Goal: Transaction & Acquisition: Obtain resource

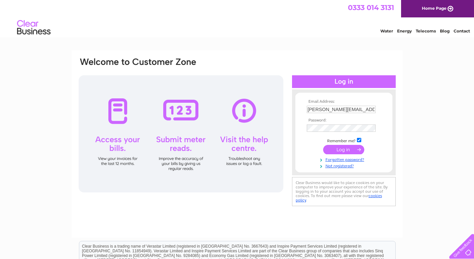
click at [456, 166] on div "Email Address: [PERSON_NAME][EMAIL_ADDRESS][DOMAIN_NAME] Password:" at bounding box center [237, 201] width 474 height 302
click at [345, 150] on input "submit" at bounding box center [343, 149] width 41 height 9
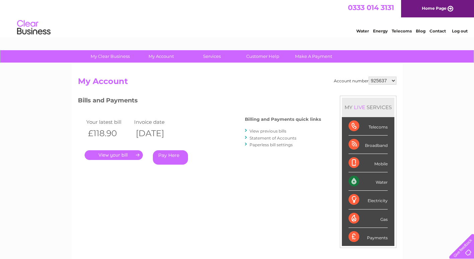
click at [394, 79] on select "925637 1058567" at bounding box center [383, 81] width 28 height 8
select select "1058567"
click at [369, 77] on select "925637 1058567" at bounding box center [383, 81] width 28 height 8
click at [355, 201] on div "Electricity" at bounding box center [368, 200] width 39 height 18
click at [352, 198] on div "Electricity" at bounding box center [368, 200] width 39 height 18
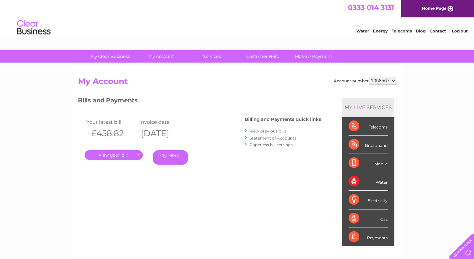
click at [409, 189] on div "My Clear Business Login Details My Details My Preferences Link Account My Accou…" at bounding box center [237, 224] width 474 height 349
click at [355, 201] on div "Electricity" at bounding box center [368, 200] width 39 height 18
click at [424, 111] on div "My Clear Business Login Details My Details My Preferences Link Account My Accou…" at bounding box center [237, 224] width 474 height 349
click at [350, 199] on div "Electricity" at bounding box center [368, 200] width 39 height 18
click at [394, 81] on select "925637 1058567" at bounding box center [383, 81] width 28 height 8
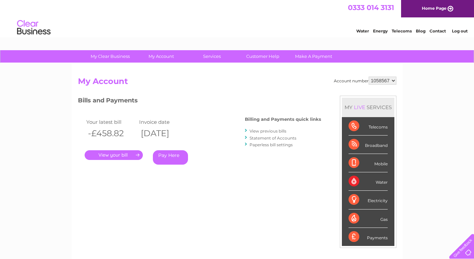
select select "925637"
click at [369, 77] on select "925637 1058567" at bounding box center [383, 81] width 28 height 8
click at [353, 198] on div "Electricity" at bounding box center [368, 200] width 39 height 18
click at [353, 199] on div "Electricity" at bounding box center [368, 200] width 39 height 18
click at [393, 79] on select "925637 1058567" at bounding box center [383, 81] width 28 height 8
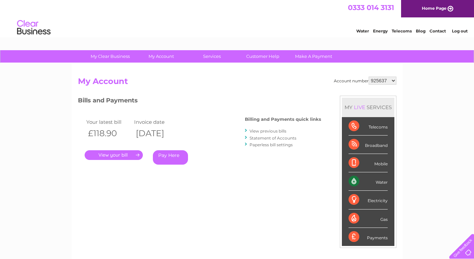
select select "1058567"
click at [369, 77] on select "925637 1058567" at bounding box center [383, 81] width 28 height 8
click at [425, 112] on div "My Clear Business Login Details My Details My Preferences Link Account My Accou…" at bounding box center [237, 224] width 474 height 349
click at [368, 200] on div "Electricity" at bounding box center [368, 200] width 39 height 18
click at [354, 199] on div "Electricity" at bounding box center [368, 200] width 39 height 18
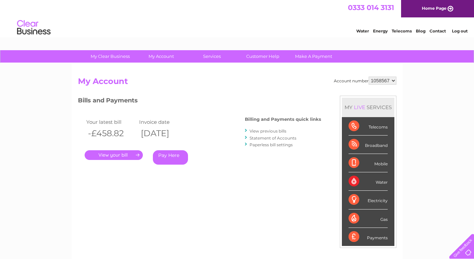
click at [357, 199] on div "Electricity" at bounding box center [368, 200] width 39 height 18
click at [355, 200] on div "Electricity" at bounding box center [368, 200] width 39 height 18
click at [273, 193] on div "Account number 925637 1058567 My Account MY LIVE SERVICES Telecoms Broadband Mo…" at bounding box center [237, 177] width 319 height 201
click at [259, 187] on div "Account number 925637 1058567 My Account MY LIVE SERVICES Telecoms Broadband Mo…" at bounding box center [237, 177] width 319 height 201
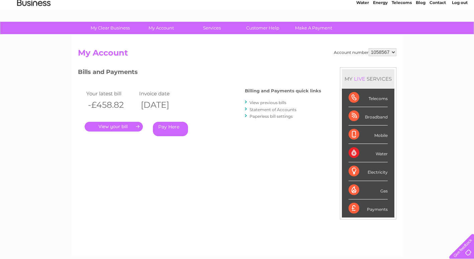
scroll to position [33, 0]
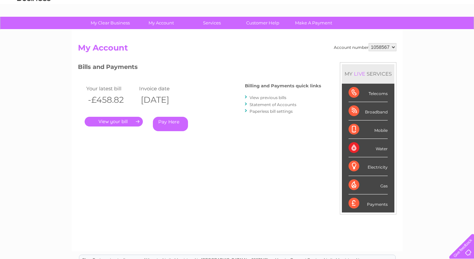
click at [261, 176] on div "Account number 925637 1058567 My Account MY LIVE SERVICES Telecoms Broadband Mo…" at bounding box center [237, 143] width 319 height 201
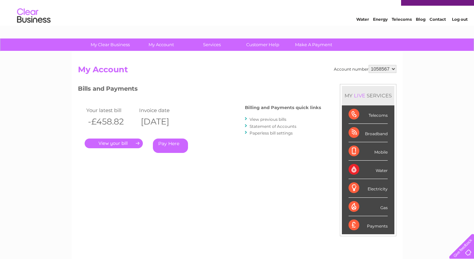
scroll to position [0, 0]
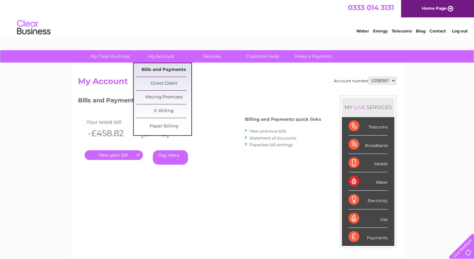
click at [158, 69] on link "Bills and Payments" at bounding box center [163, 69] width 55 height 13
click at [160, 69] on link "Bills and Payments" at bounding box center [163, 69] width 55 height 13
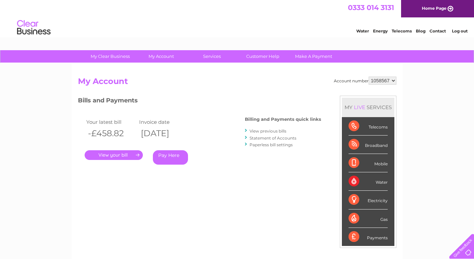
click at [215, 188] on div "Account number 925637 1058567 My Account MY LIVE SERVICES Telecoms Broadband Mo…" at bounding box center [237, 177] width 319 height 201
click at [121, 153] on link "." at bounding box center [114, 155] width 58 height 10
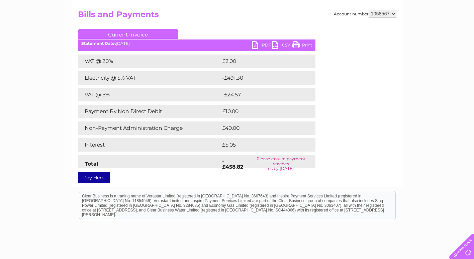
scroll to position [33, 0]
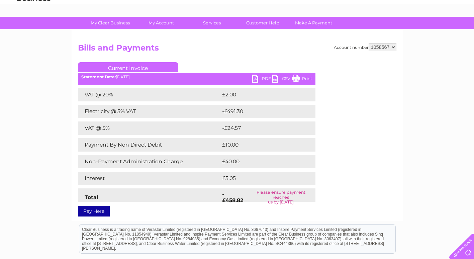
click at [256, 78] on link "PDF" at bounding box center [262, 80] width 20 height 10
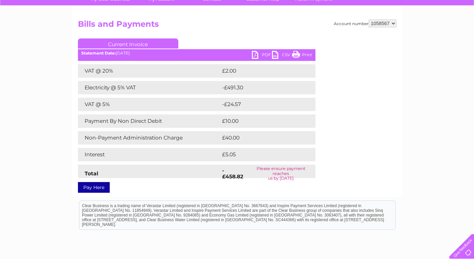
scroll to position [48, 0]
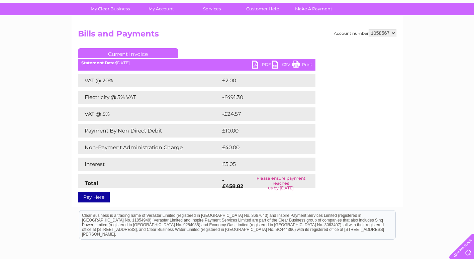
click at [255, 63] on link "PDF" at bounding box center [262, 66] width 20 height 10
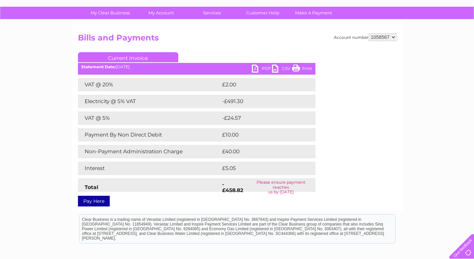
scroll to position [0, 0]
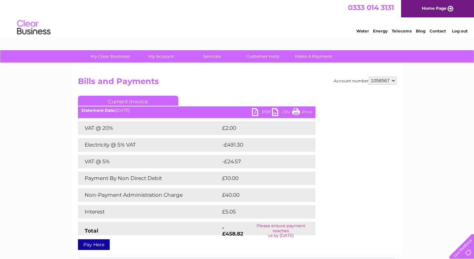
click at [255, 114] on link "PDF" at bounding box center [262, 113] width 20 height 10
click at [393, 79] on select "925637 1058567" at bounding box center [383, 81] width 28 height 8
select select "925637"
click at [369, 77] on select "925637 1058567" at bounding box center [383, 81] width 28 height 8
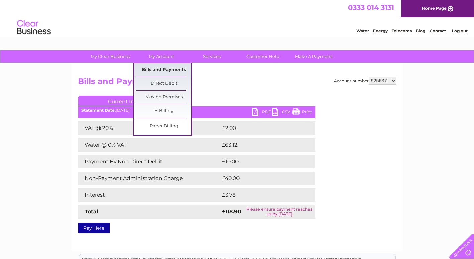
click at [161, 69] on link "Bills and Payments" at bounding box center [163, 69] width 55 height 13
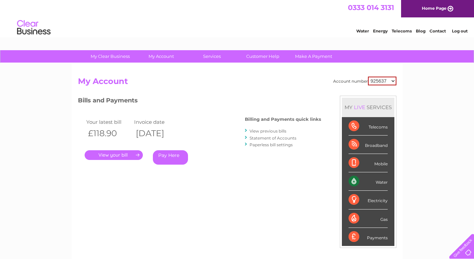
click at [284, 203] on div "Account number 925637 1058567 My Account MY LIVE SERVICES Telecoms Broadband Mo…" at bounding box center [237, 177] width 319 height 201
click at [111, 152] on link "." at bounding box center [114, 155] width 58 height 10
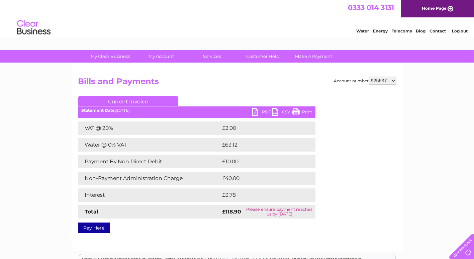
click at [255, 112] on link "PDF" at bounding box center [262, 113] width 20 height 10
click at [460, 31] on link "Log out" at bounding box center [460, 30] width 16 height 5
